Goal: Task Accomplishment & Management: Use online tool/utility

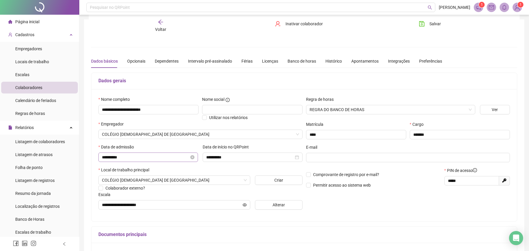
scroll to position [85, 0]
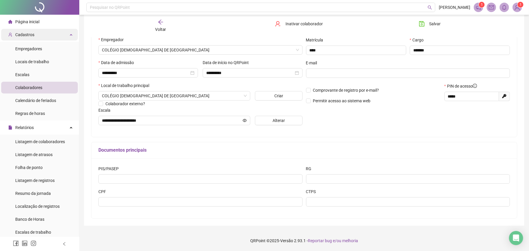
click at [50, 33] on div "Cadastros" at bounding box center [39, 35] width 77 height 12
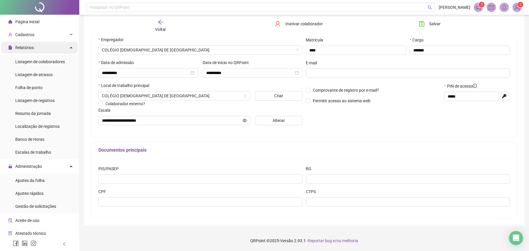
click at [45, 48] on div "Relatórios" at bounding box center [39, 48] width 77 height 12
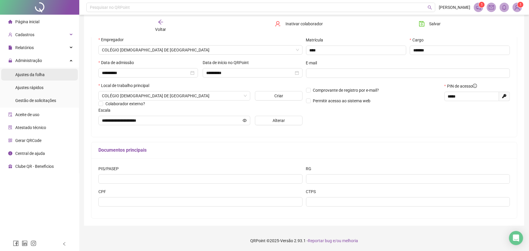
click at [45, 76] on li "Ajustes da folha" at bounding box center [39, 75] width 77 height 12
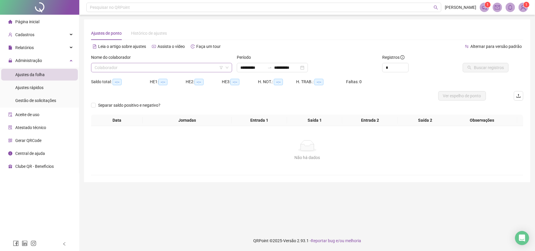
click at [146, 66] on input "search" at bounding box center [159, 67] width 129 height 9
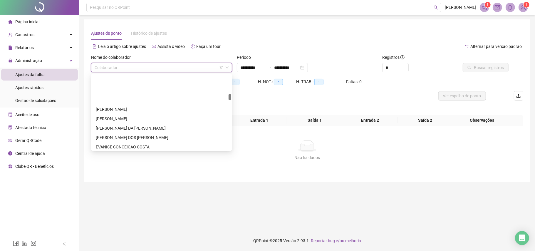
scroll to position [235, 0]
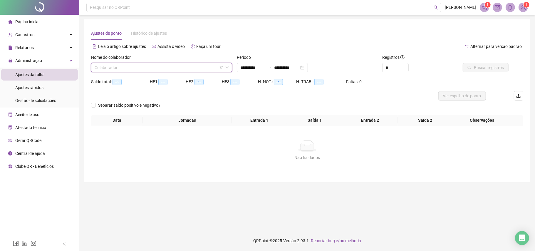
click at [181, 70] on input "search" at bounding box center [159, 67] width 129 height 9
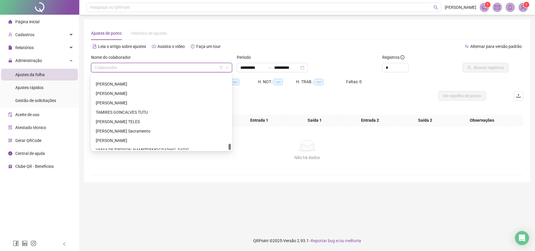
scroll to position [836, 0]
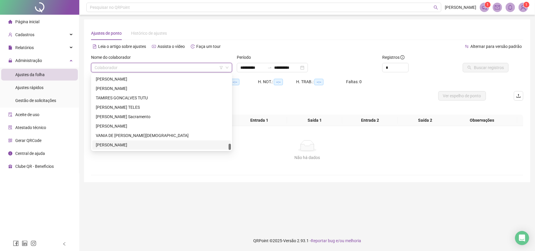
click at [120, 147] on div "[PERSON_NAME]" at bounding box center [162, 145] width 132 height 6
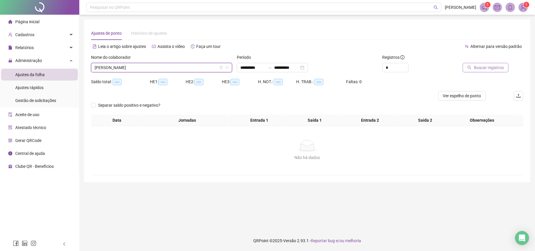
click at [487, 67] on span "Buscar registros" at bounding box center [489, 67] width 30 height 6
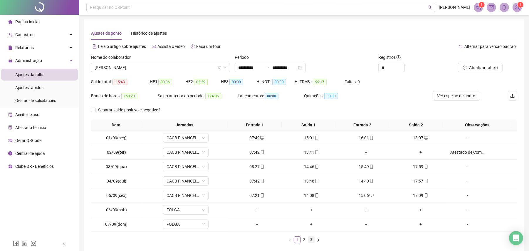
click at [312, 240] on link "3" at bounding box center [311, 239] width 6 height 6
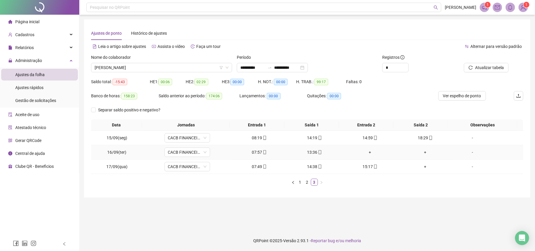
click at [469, 151] on div "-" at bounding box center [472, 152] width 35 height 6
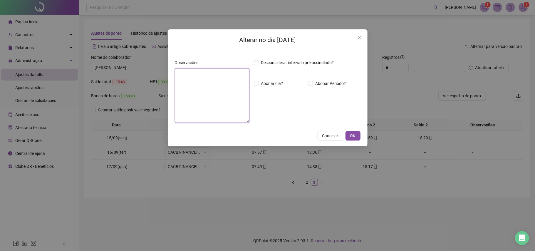
click at [220, 94] on textarea at bounding box center [212, 95] width 75 height 55
type textarea "**********"
click at [355, 137] on span "OK" at bounding box center [353, 136] width 6 height 6
